Goal: Transaction & Acquisition: Subscribe to service/newsletter

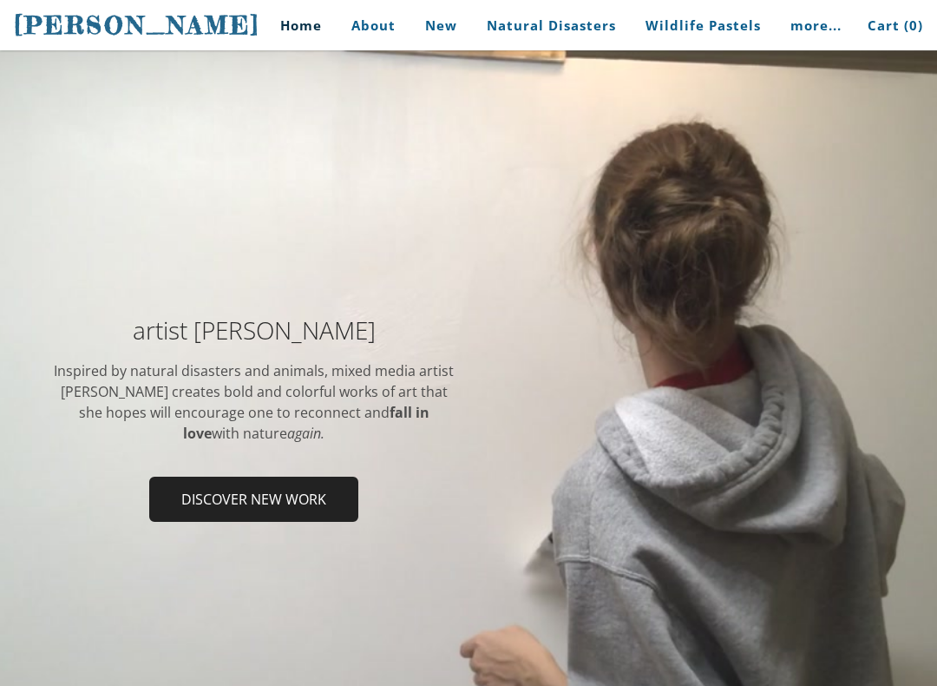
scroll to position [29, 0]
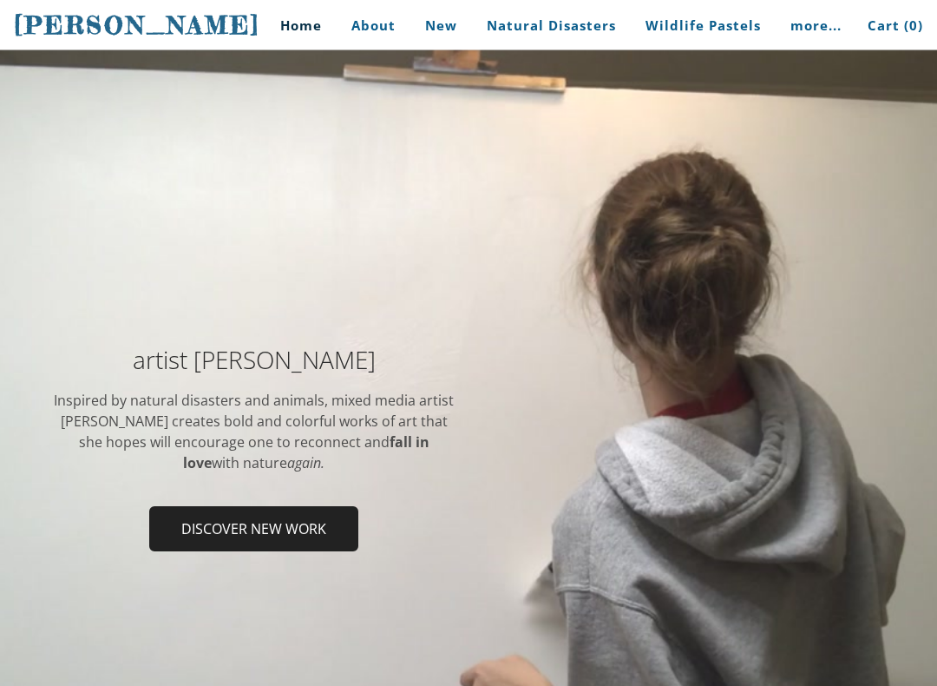
click at [299, 537] on span "Discover new work" at bounding box center [254, 530] width 206 height 42
click at [311, 509] on span "Discover new work" at bounding box center [254, 530] width 206 height 42
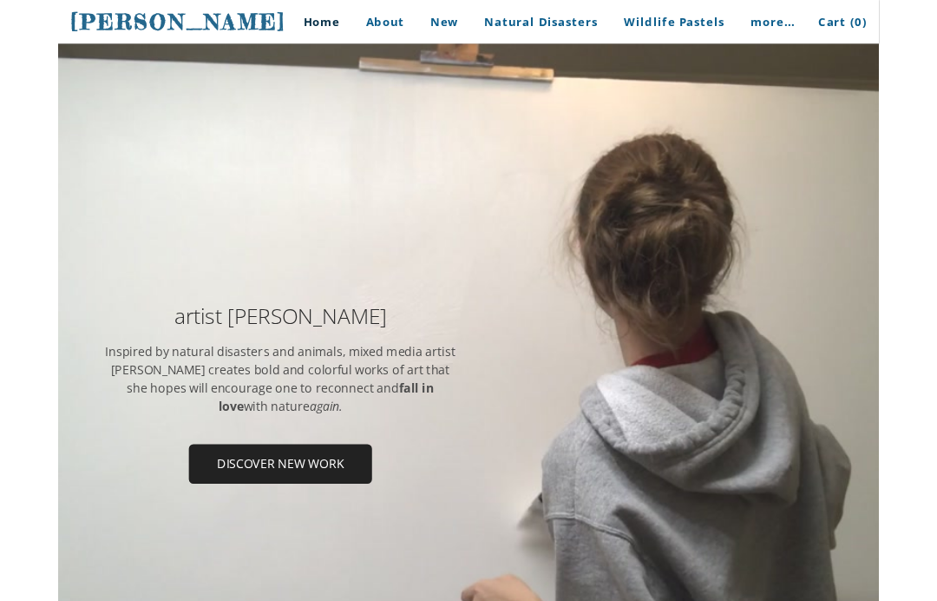
scroll to position [30, 0]
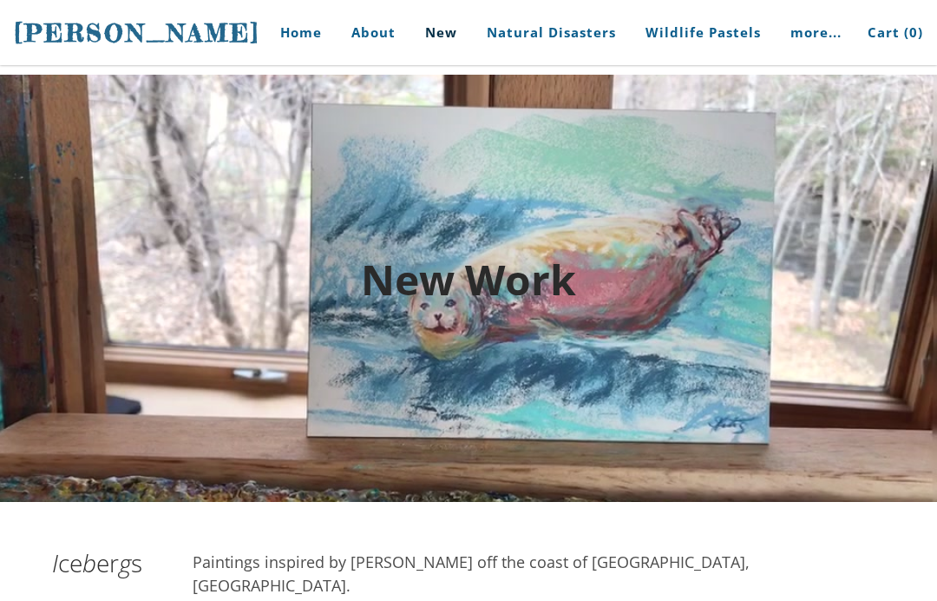
click at [308, 49] on link "Home" at bounding box center [294, 32] width 81 height 65
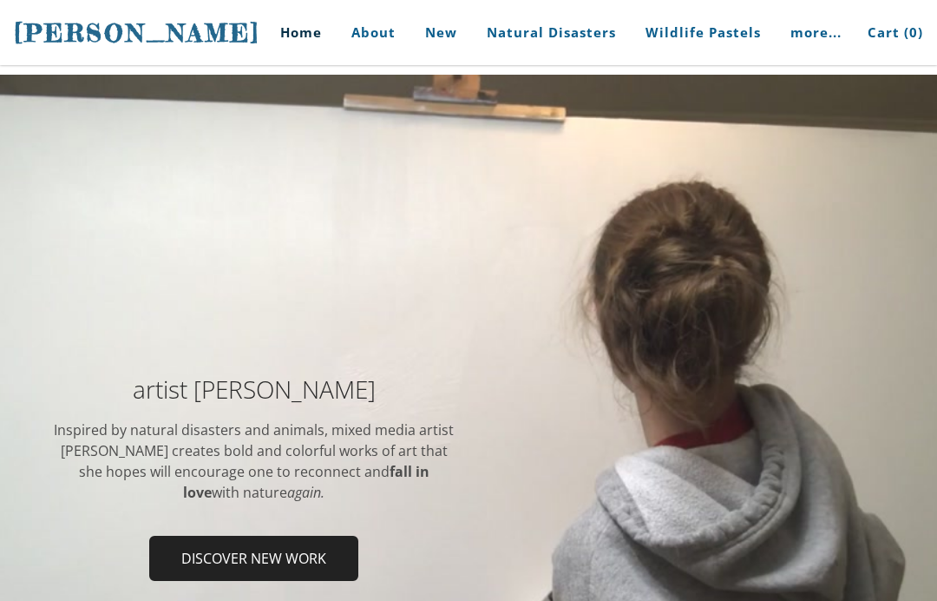
click at [306, 49] on link "Home" at bounding box center [294, 32] width 81 height 65
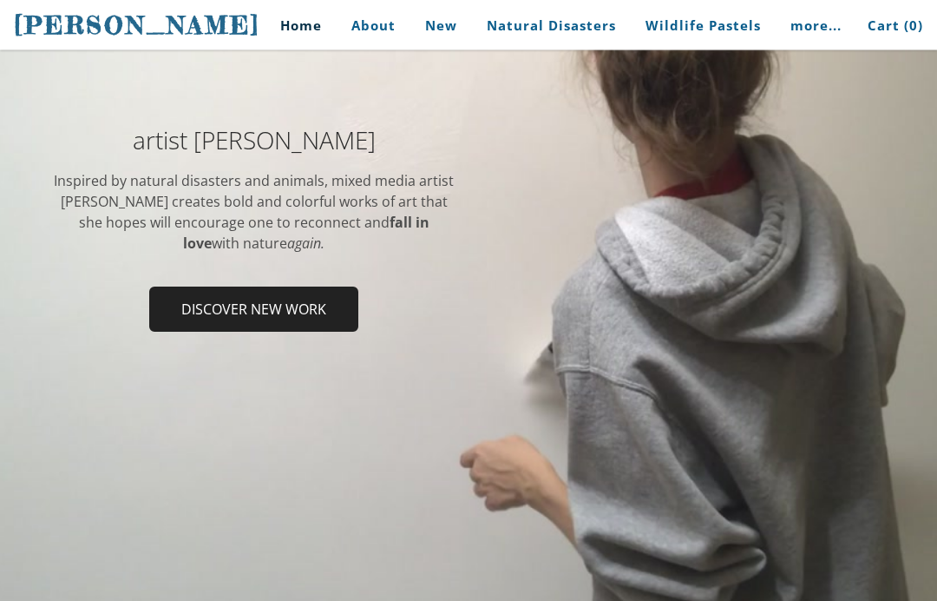
scroll to position [249, 0]
click at [207, 330] on span "Discover new work" at bounding box center [254, 309] width 206 height 42
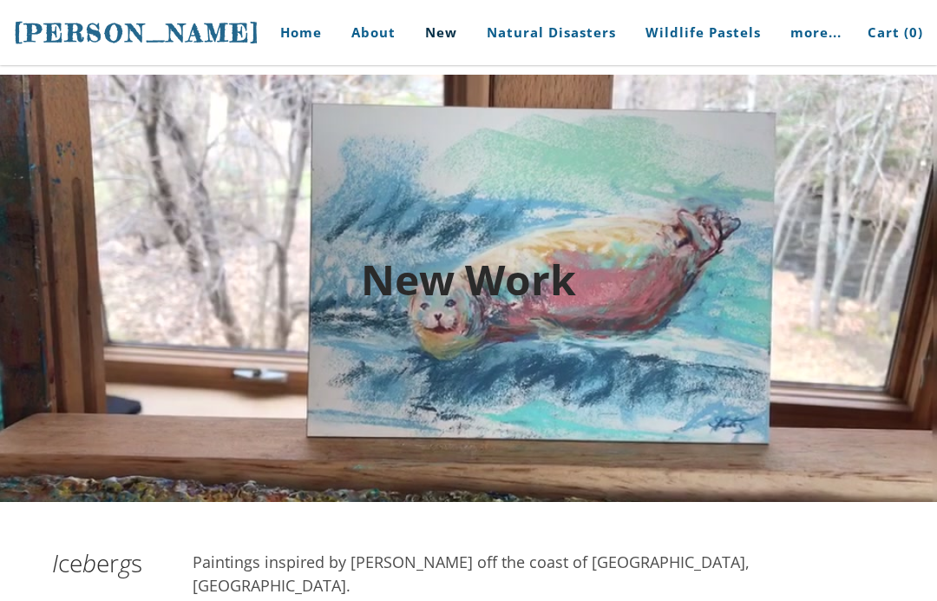
click at [432, 292] on font "New Work" at bounding box center [468, 279] width 215 height 56
click at [430, 271] on font "New Work" at bounding box center [468, 279] width 215 height 56
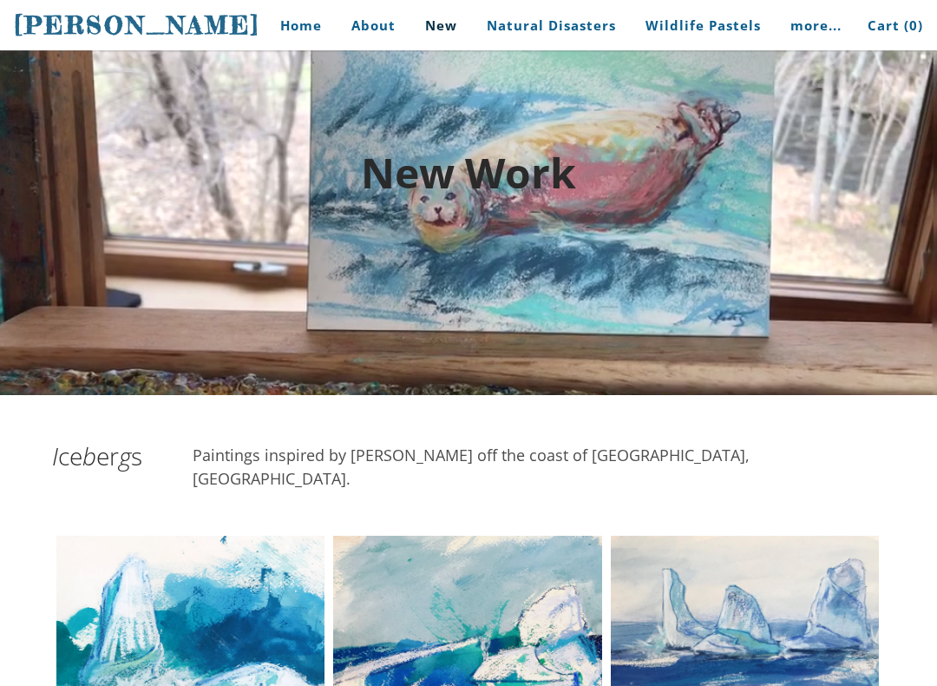
scroll to position [121, 0]
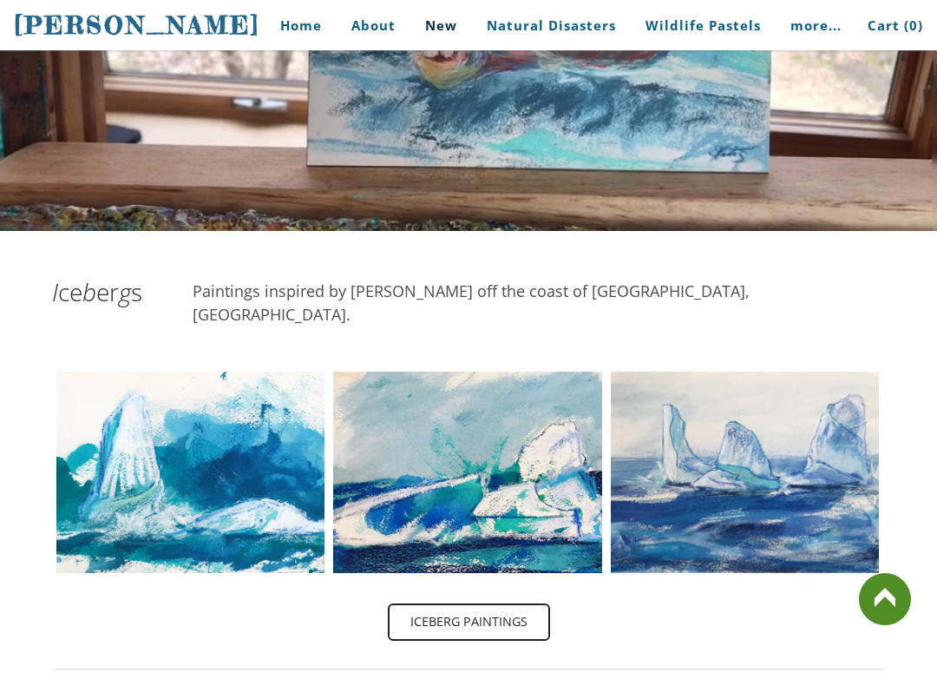
click at [893, 589] on link at bounding box center [885, 599] width 52 height 52
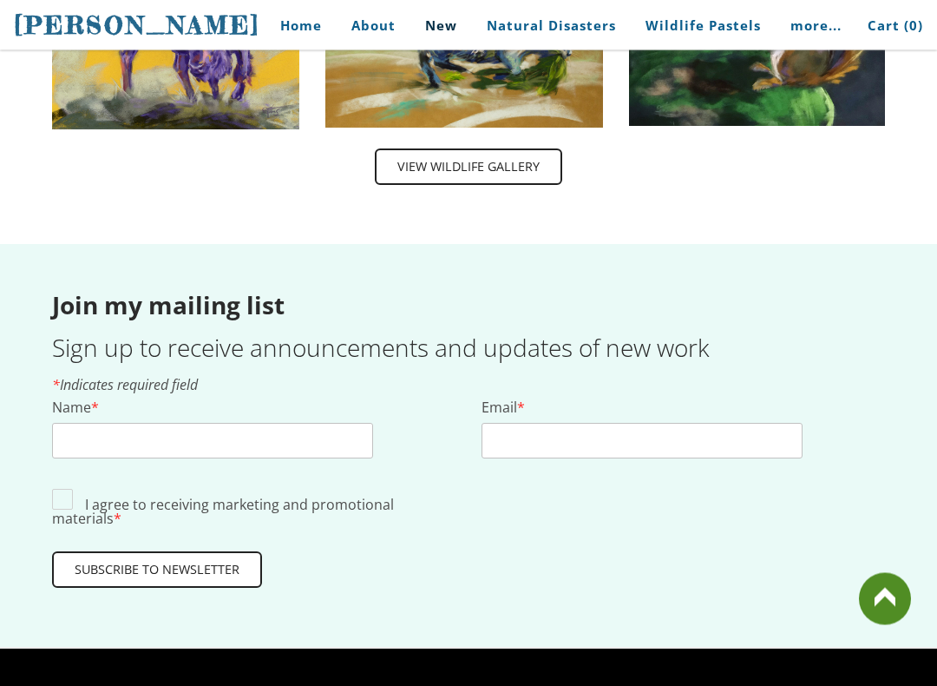
scroll to position [2937, 0]
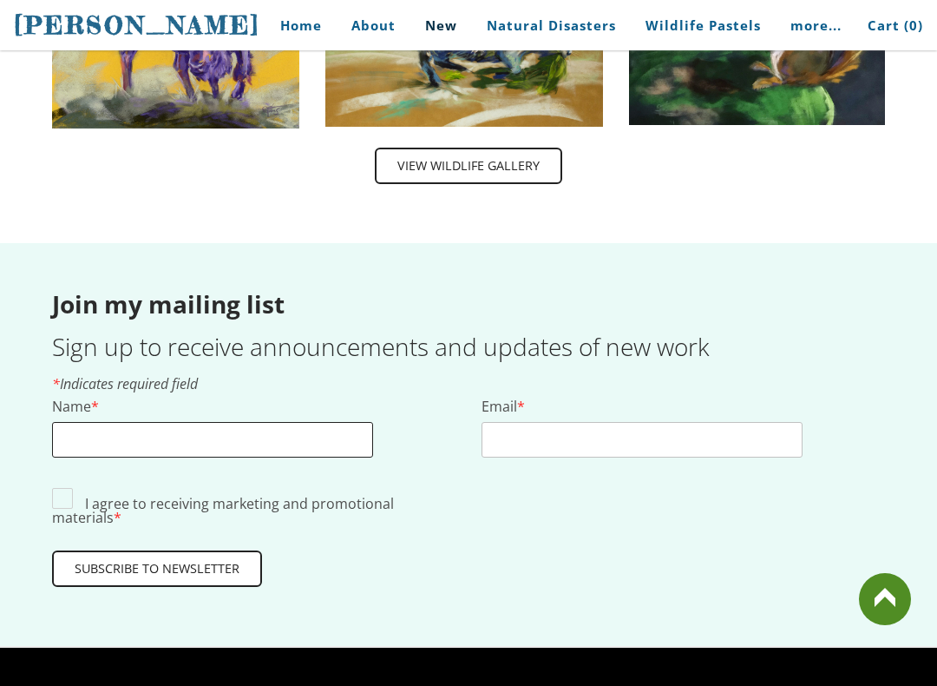
click at [211, 422] on input "Name *" at bounding box center [212, 440] width 321 height 36
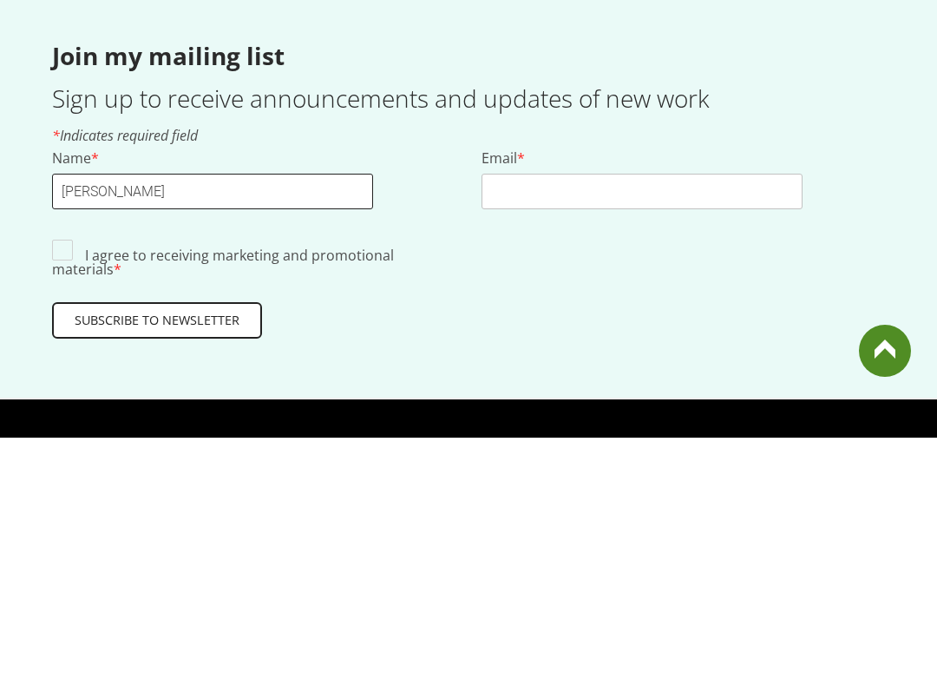
type input "[PERSON_NAME]"
click at [591, 422] on input "Email *" at bounding box center [642, 440] width 321 height 36
type input "E"
type input "Qx123"
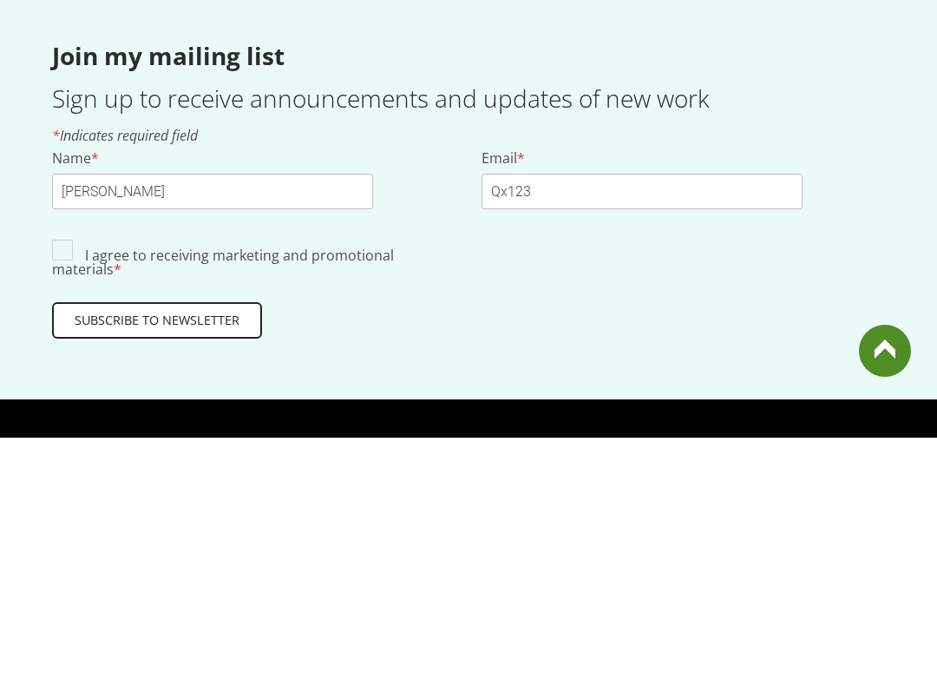
scroll to position [3185, 0]
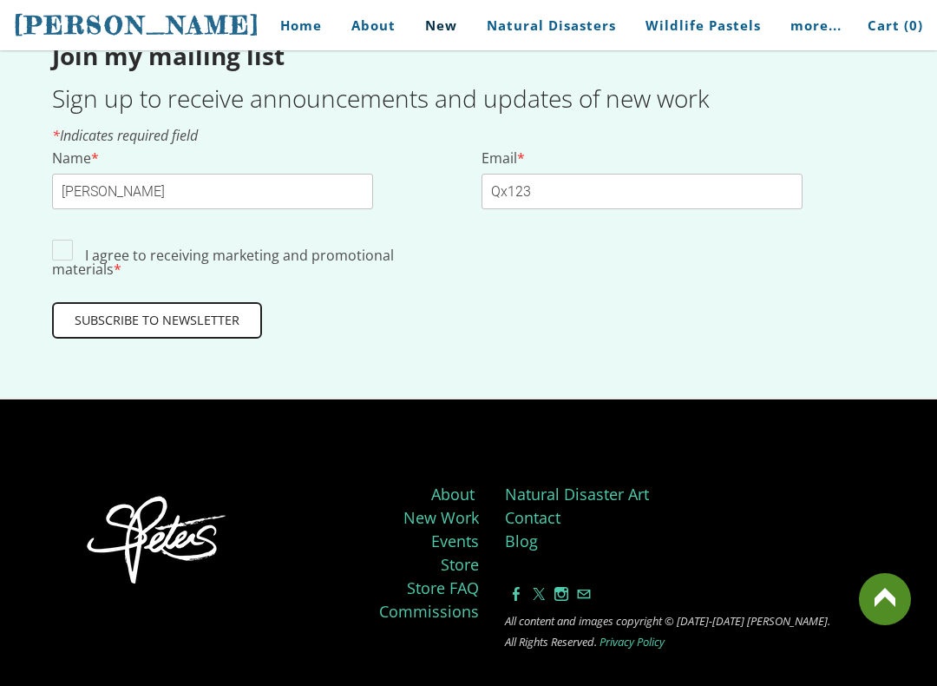
click at [63, 183] on td "Name * [PERSON_NAME]" at bounding box center [254, 193] width 430 height 84
click at [82, 246] on label "I agree to receiving marketing and promotional materials *" at bounding box center [223, 262] width 342 height 33
click at [73, 240] on input "I agree to receiving marketing and promotional materials *" at bounding box center [62, 250] width 21 height 21
checkbox input "true"
click at [224, 304] on span "Subscribe to Newsletter" at bounding box center [157, 320] width 207 height 33
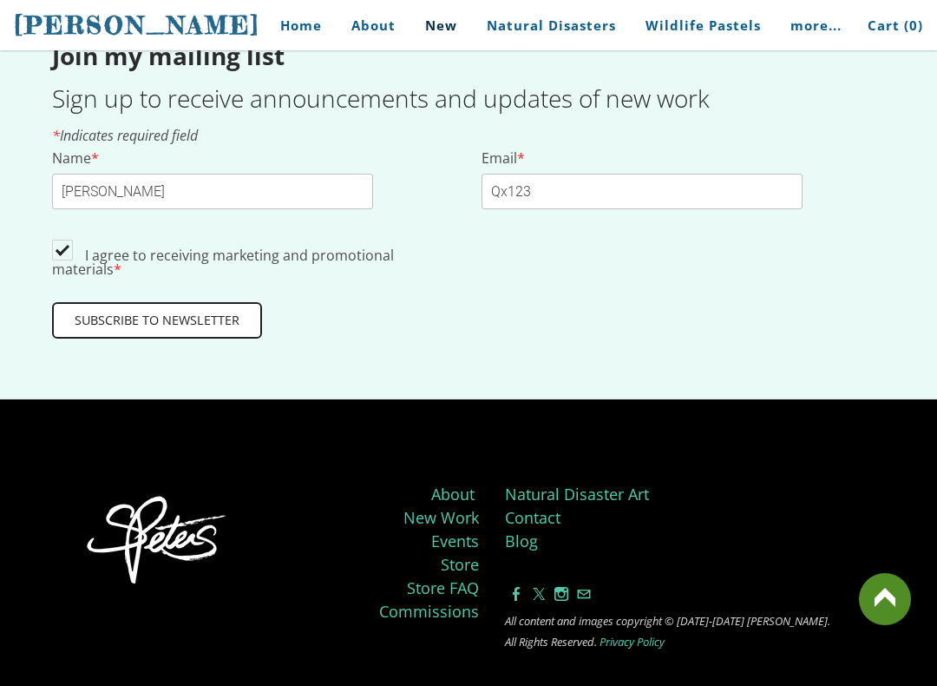
scroll to position [0, 0]
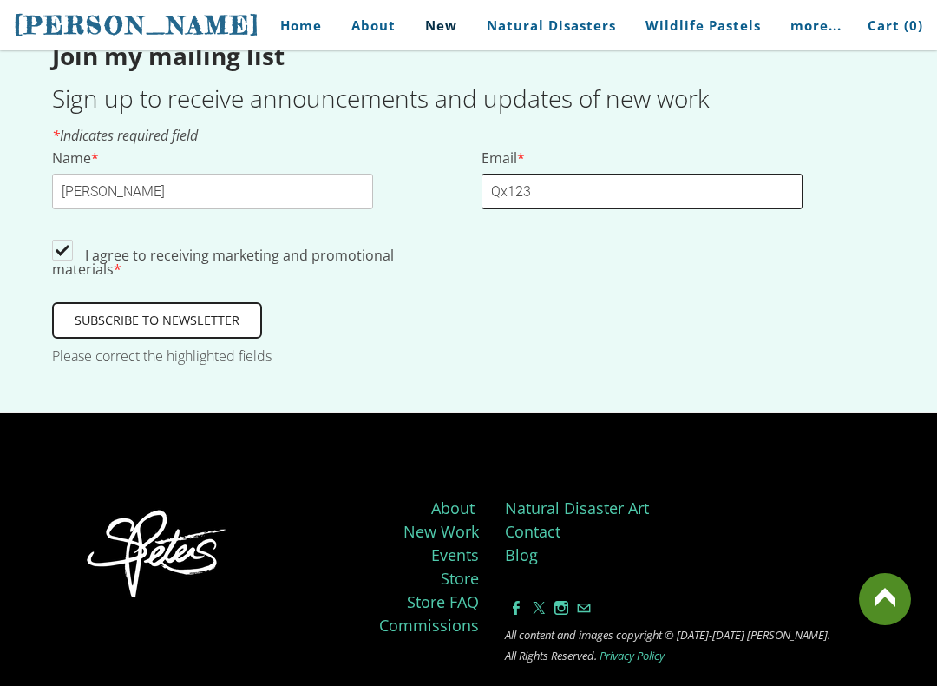
click at [719, 174] on input "Qx123" at bounding box center [642, 192] width 321 height 36
type input "Q"
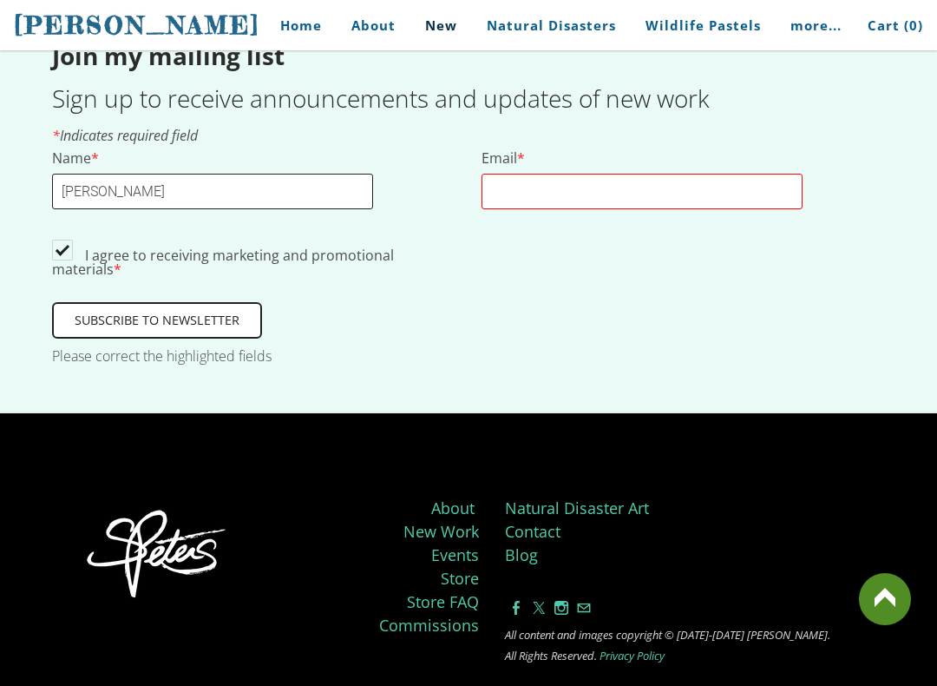
click at [248, 174] on input "[PERSON_NAME]" at bounding box center [212, 192] width 321 height 36
type input "E"
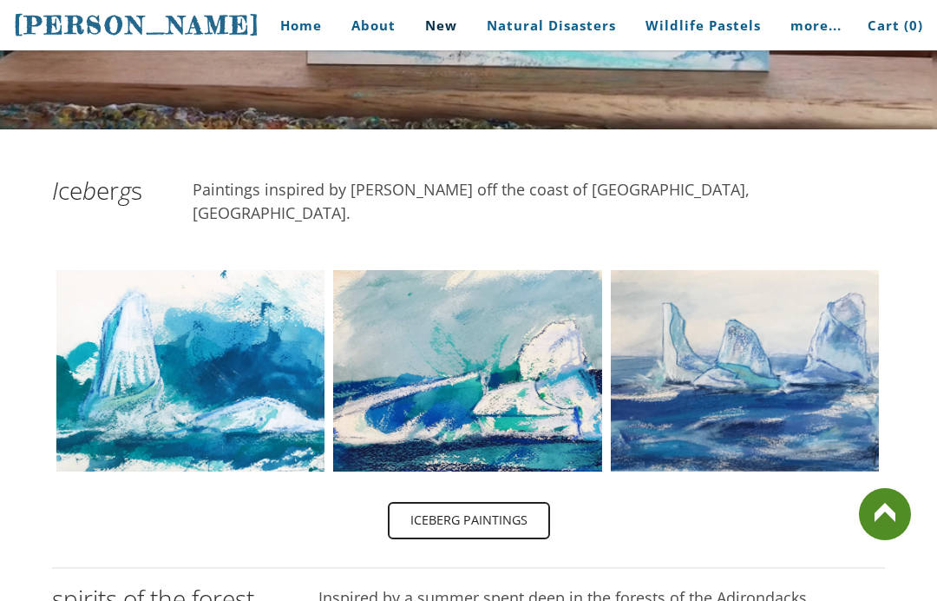
scroll to position [371, 0]
